Goal: Find specific page/section: Find specific page/section

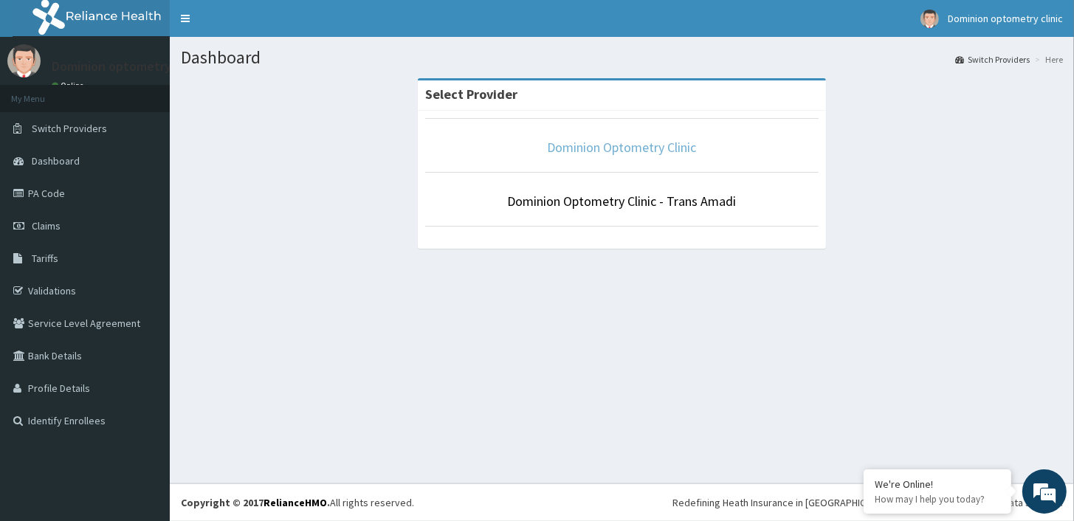
click at [627, 151] on link "Dominion Optometry Clinic" at bounding box center [622, 147] width 149 height 17
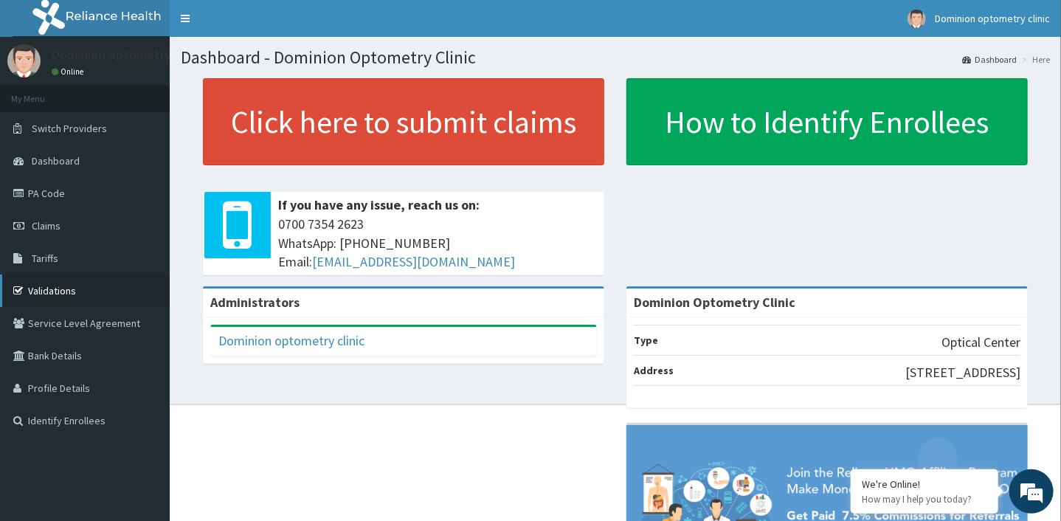
click at [61, 286] on link "Validations" at bounding box center [85, 291] width 170 height 32
